Goal: Transaction & Acquisition: Book appointment/travel/reservation

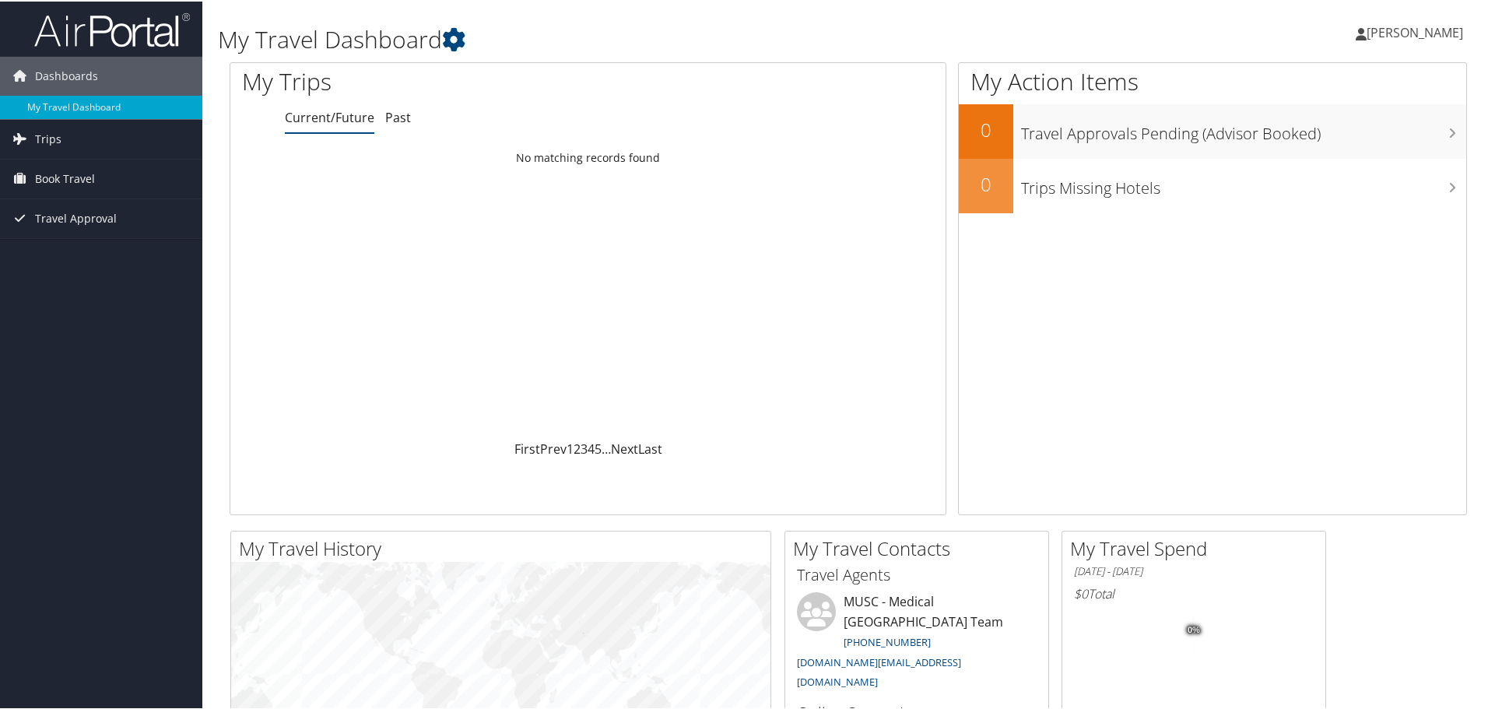
click at [1392, 32] on span "[PERSON_NAME]" at bounding box center [1414, 31] width 96 height 17
click at [1336, 79] on link "My Settings" at bounding box center [1373, 85] width 174 height 26
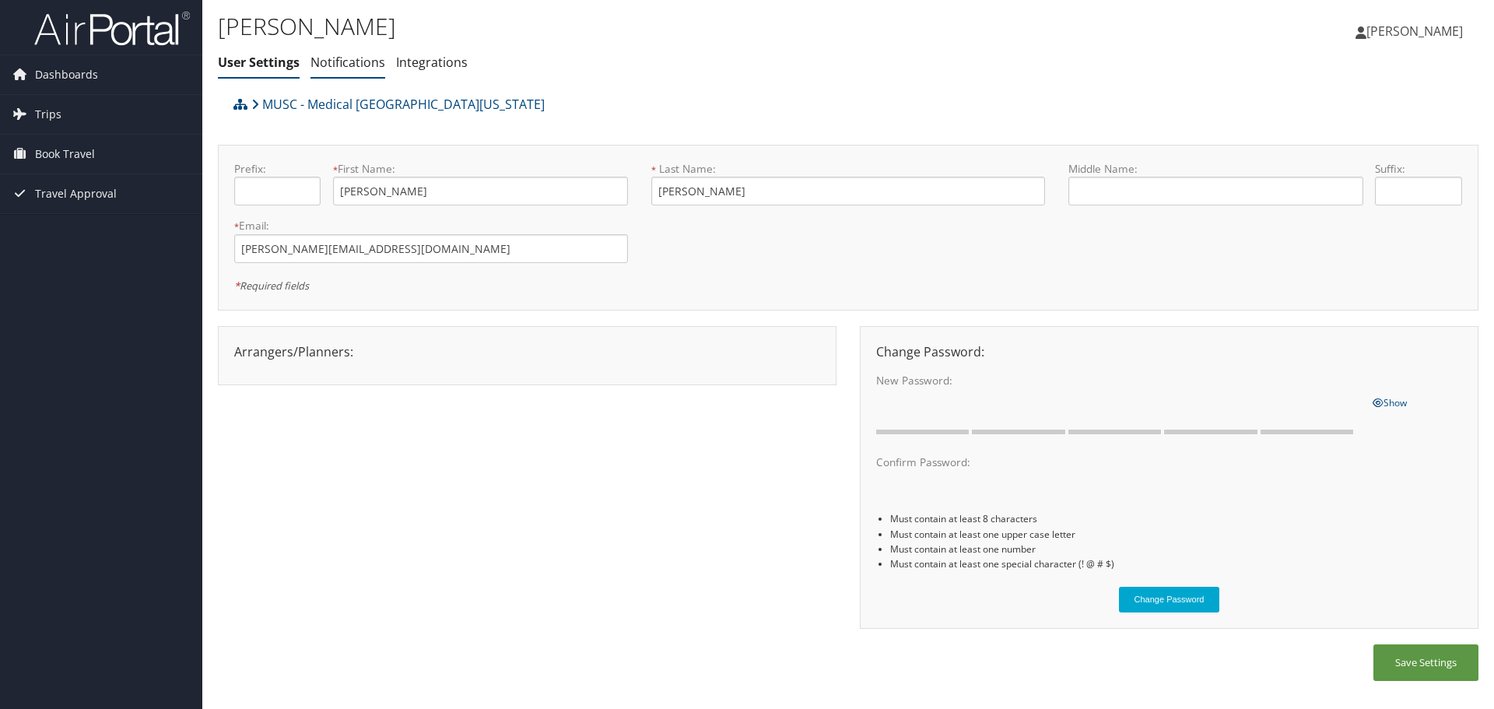
click at [352, 67] on link "Notifications" at bounding box center [347, 62] width 75 height 17
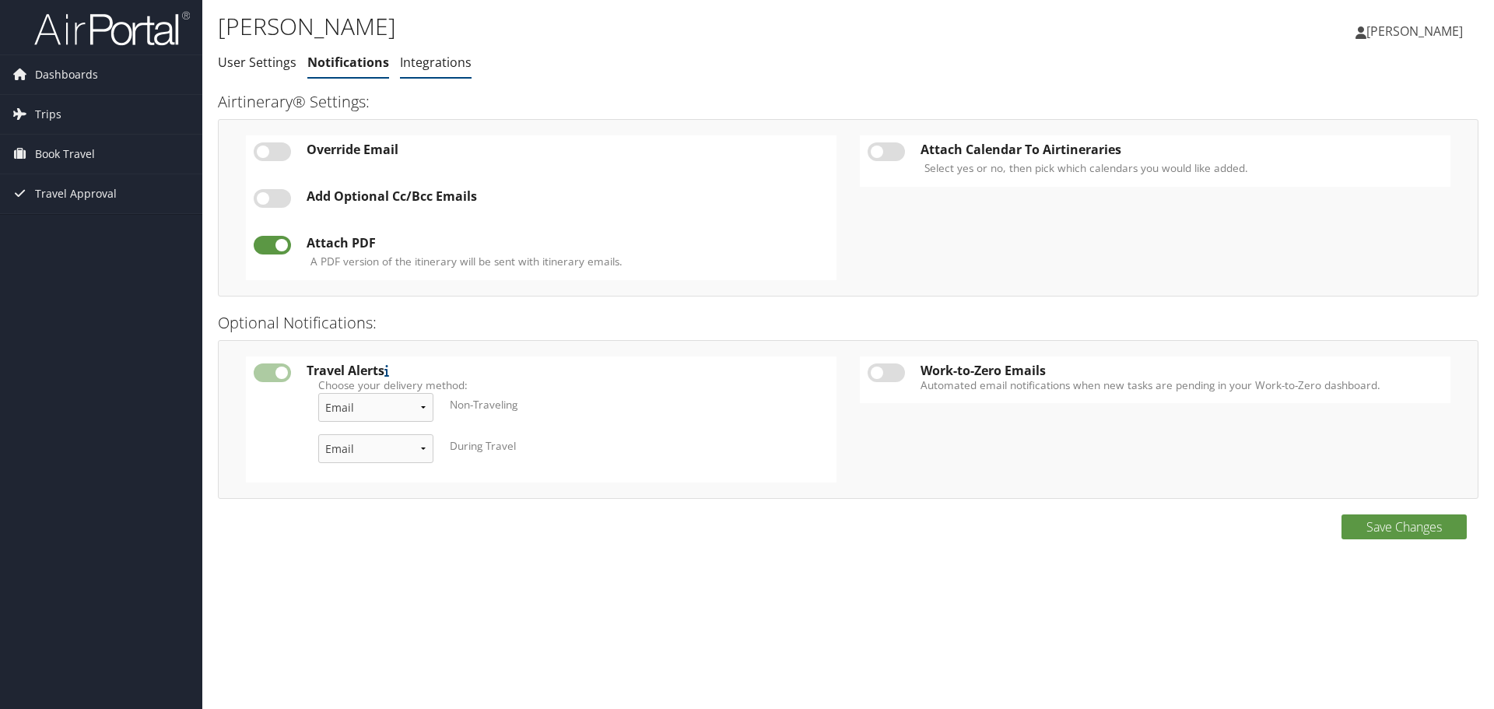
click at [426, 67] on link "Integrations" at bounding box center [436, 62] width 72 height 17
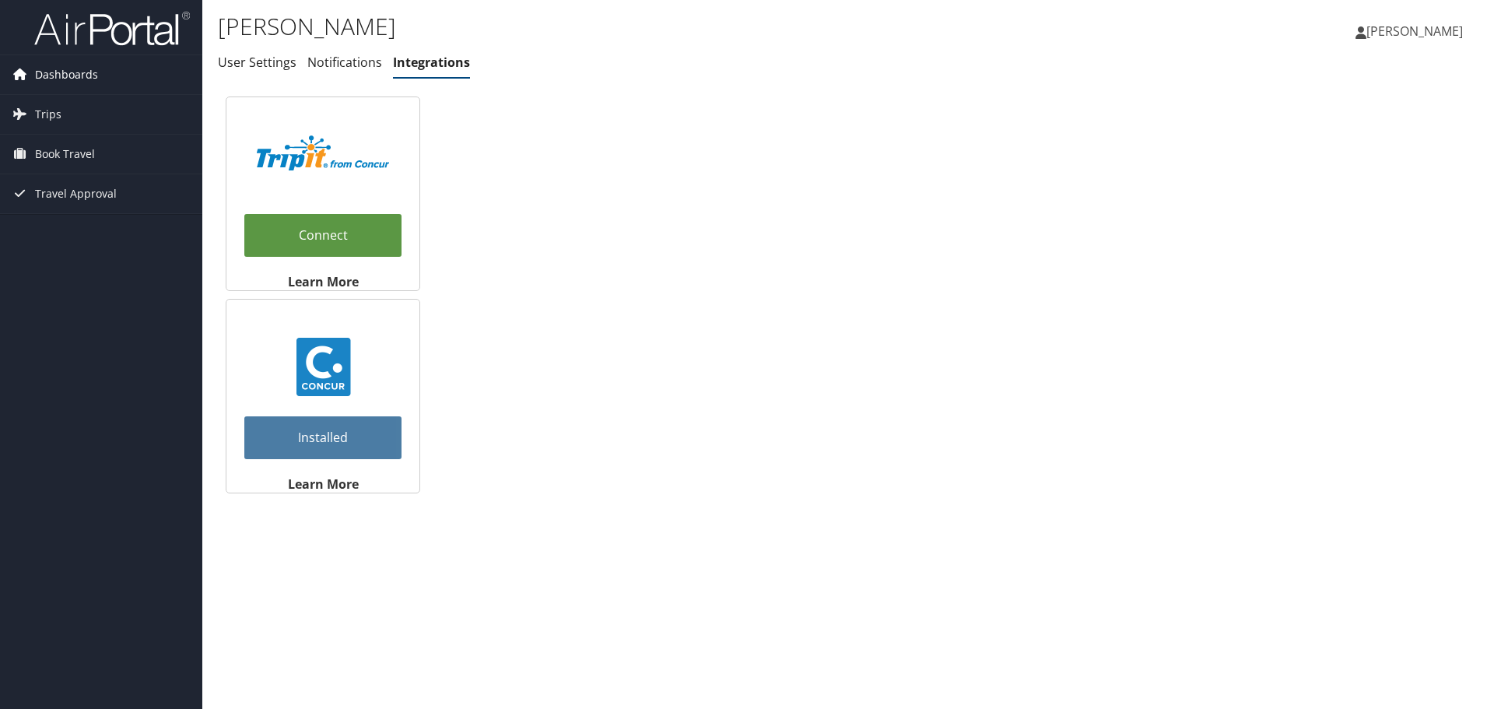
click at [77, 74] on span "Dashboards" at bounding box center [66, 74] width 63 height 39
click at [52, 138] on span "Trips" at bounding box center [48, 137] width 26 height 39
click at [68, 242] on span "Book Travel" at bounding box center [65, 247] width 60 height 39
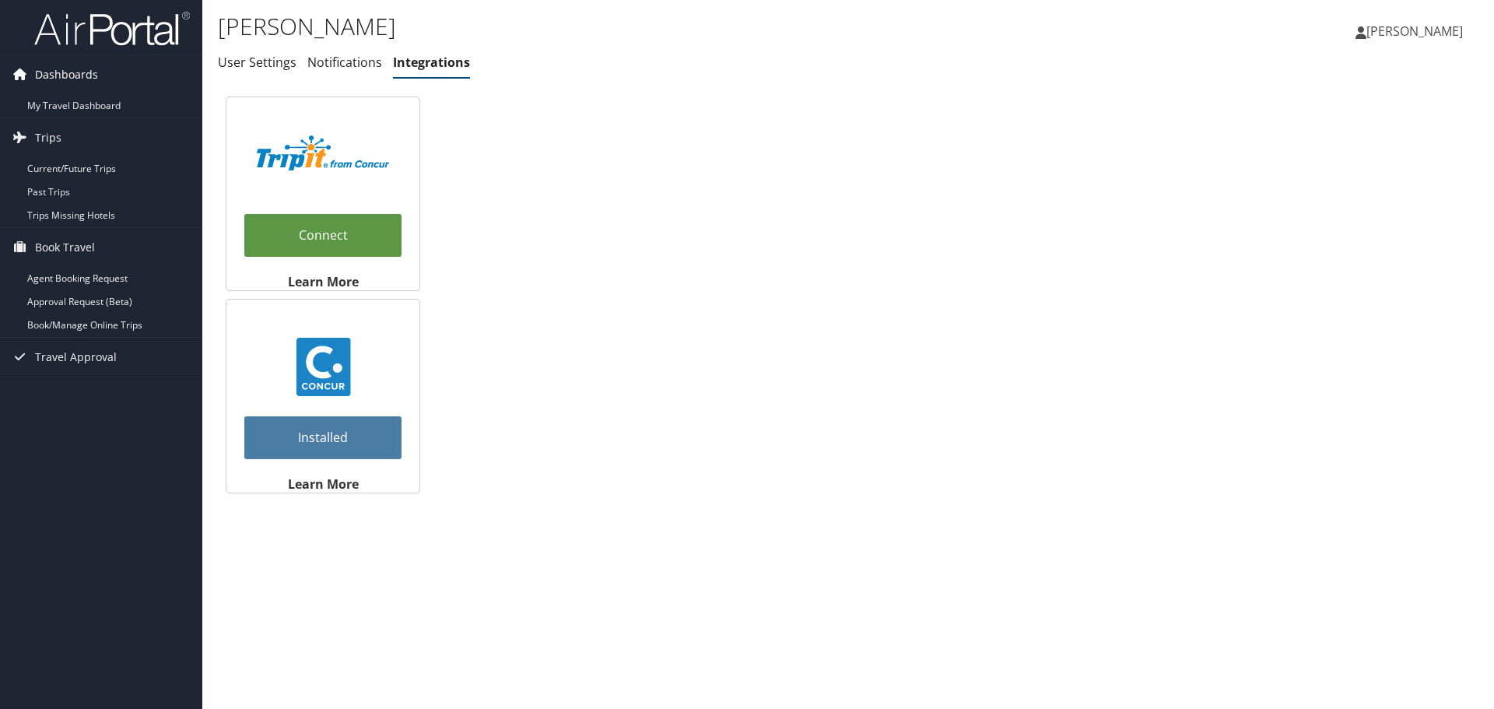
click at [75, 78] on span "Dashboards" at bounding box center [66, 74] width 63 height 39
click at [26, 77] on icon at bounding box center [19, 73] width 23 height 23
click at [67, 29] on img at bounding box center [112, 28] width 156 height 37
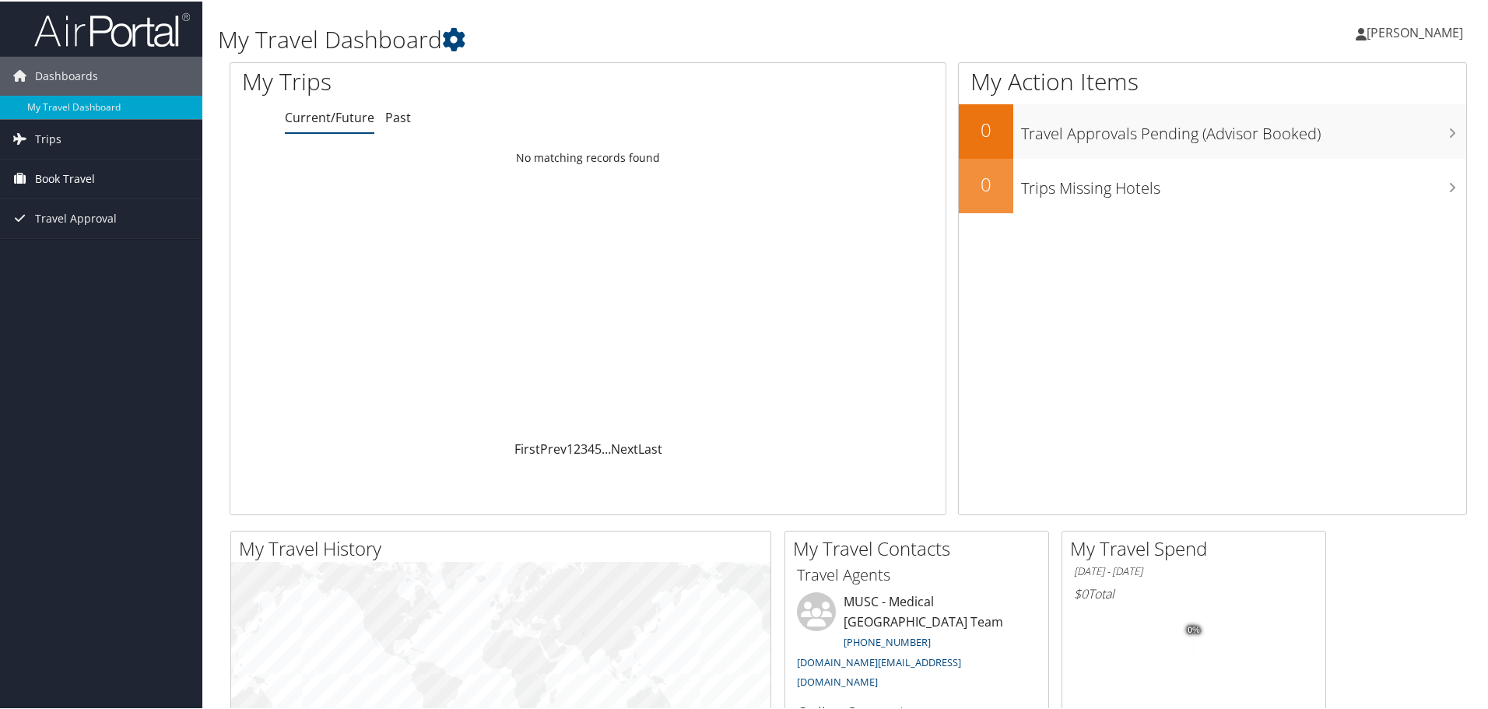
click at [56, 165] on span "Book Travel" at bounding box center [65, 177] width 60 height 39
click at [65, 254] on link "Book/Manage Online Trips" at bounding box center [101, 255] width 202 height 23
